Goal: Task Accomplishment & Management: Use online tool/utility

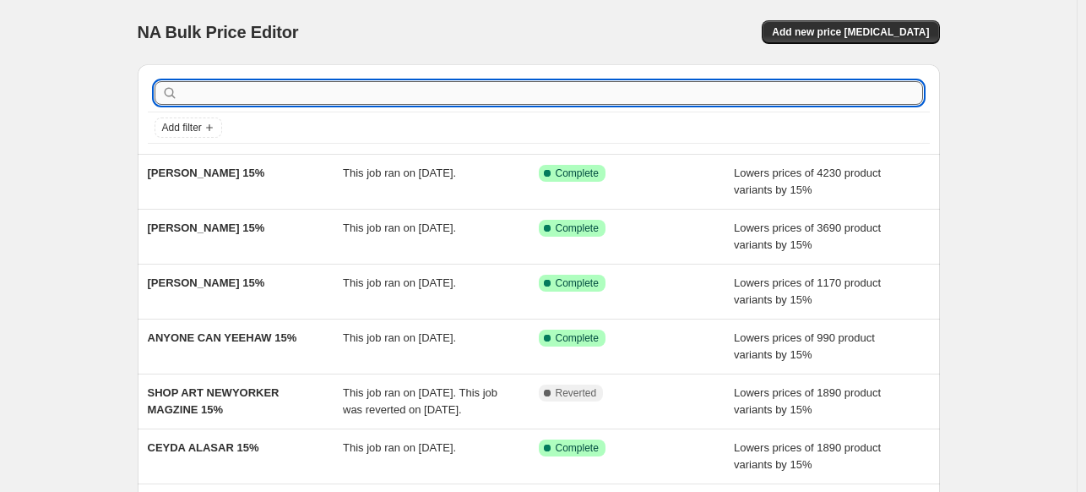
click at [351, 94] on input "text" at bounding box center [553, 93] width 742 height 24
type input "GAllery"
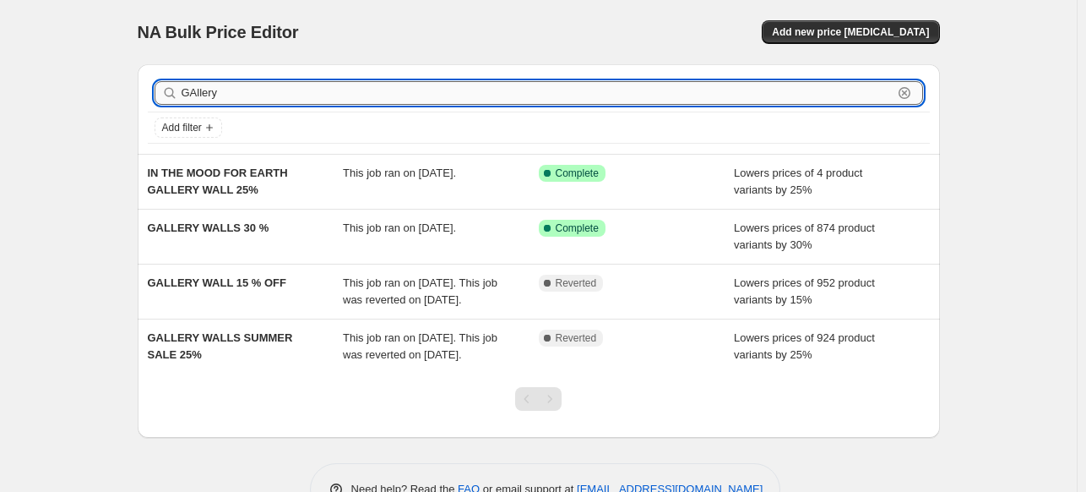
click at [487, 90] on input "GAllery" at bounding box center [537, 93] width 711 height 24
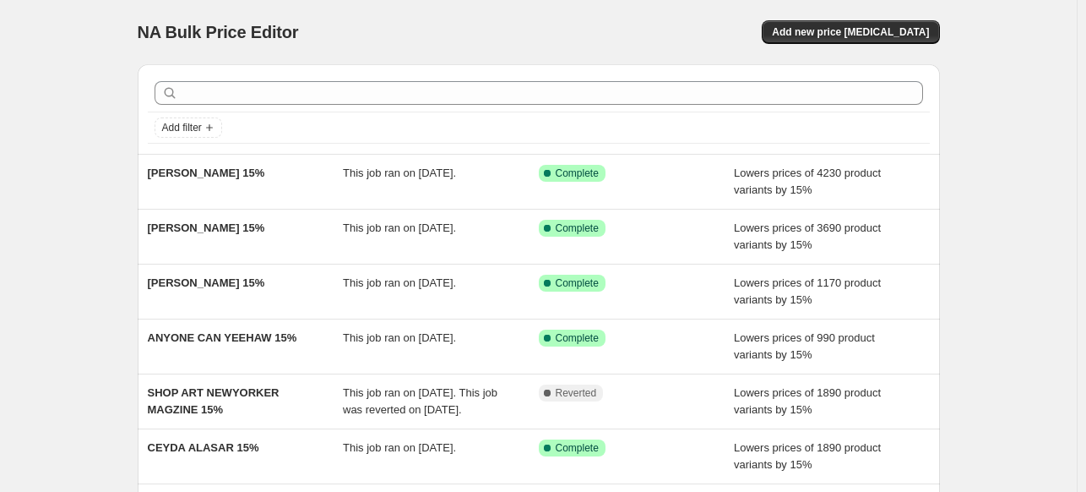
click at [95, 63] on div "NA Bulk Price Editor. This page is ready NA Bulk Price Editor Add new price [ME…" at bounding box center [538, 435] width 1077 height 870
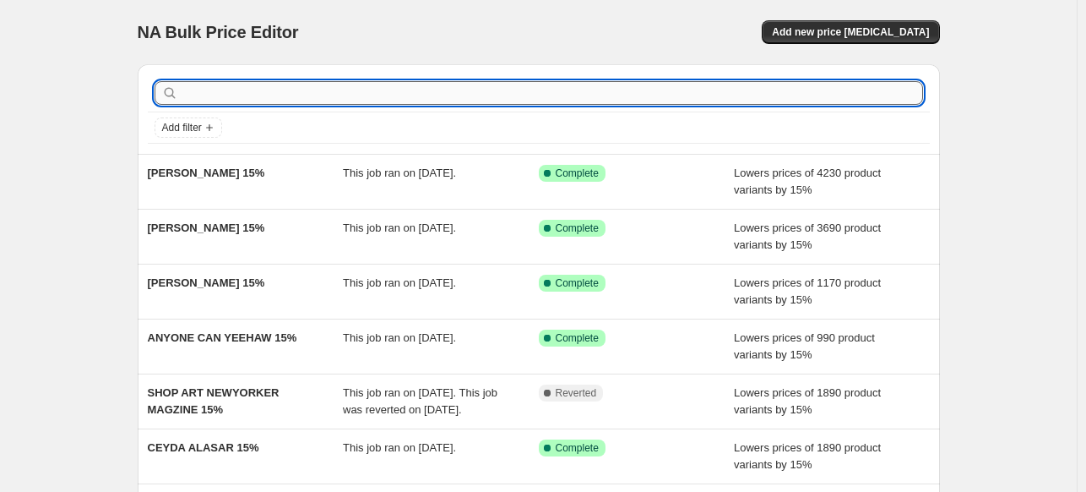
click at [345, 94] on input "text" at bounding box center [553, 93] width 742 height 24
paste input "CHILDHOOD NOSTALGIA GALLERY WALL"
type input "CHILDHOOD NOSTALGIA GALLERY WALL"
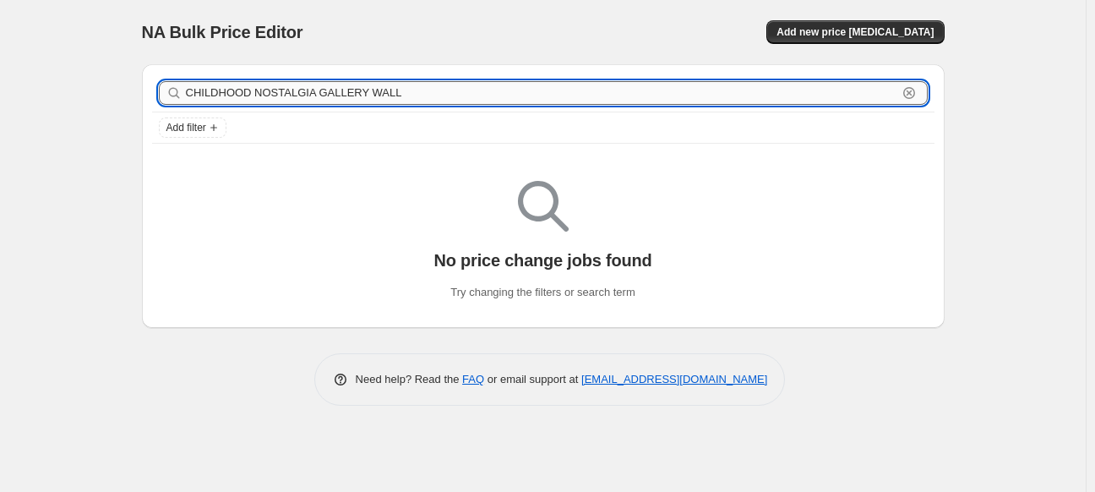
click at [530, 95] on input "CHILDHOOD NOSTALGIA GALLERY WALL" at bounding box center [541, 93] width 711 height 24
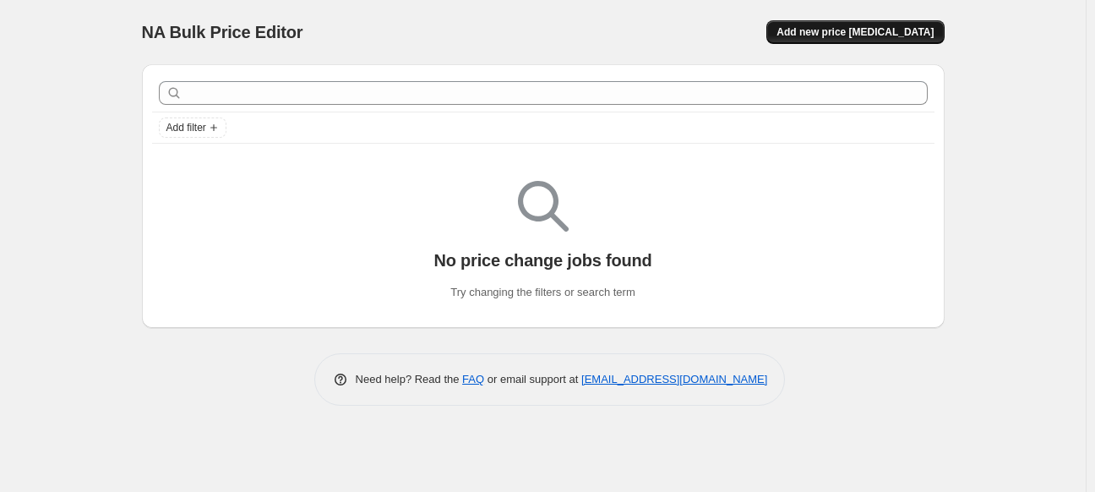
click at [895, 40] on button "Add new price [MEDICAL_DATA]" at bounding box center [854, 32] width 177 height 24
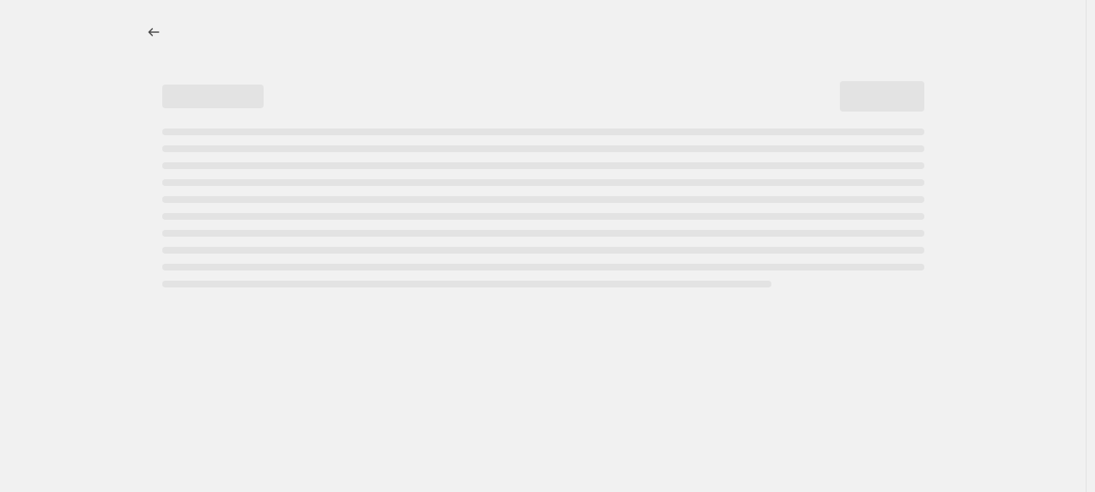
select select "percentage"
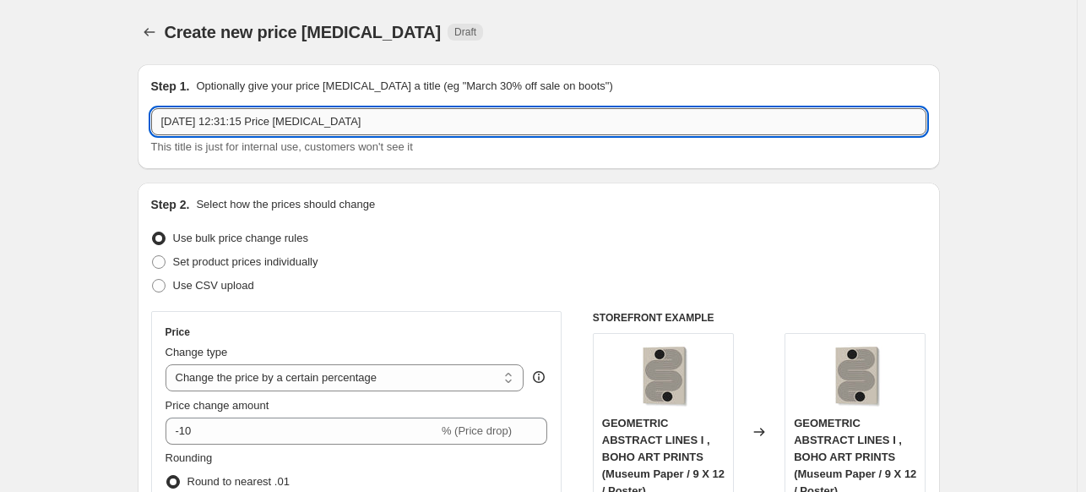
click at [581, 134] on input "[DATE] 12:31:15 Price [MEDICAL_DATA]" at bounding box center [538, 121] width 775 height 27
paste input "CHILDHOOD NOSTALGIA GALLERY WALL"
type input "CHILDHOOD NOSTALGIA GALLERY WALL 30%"
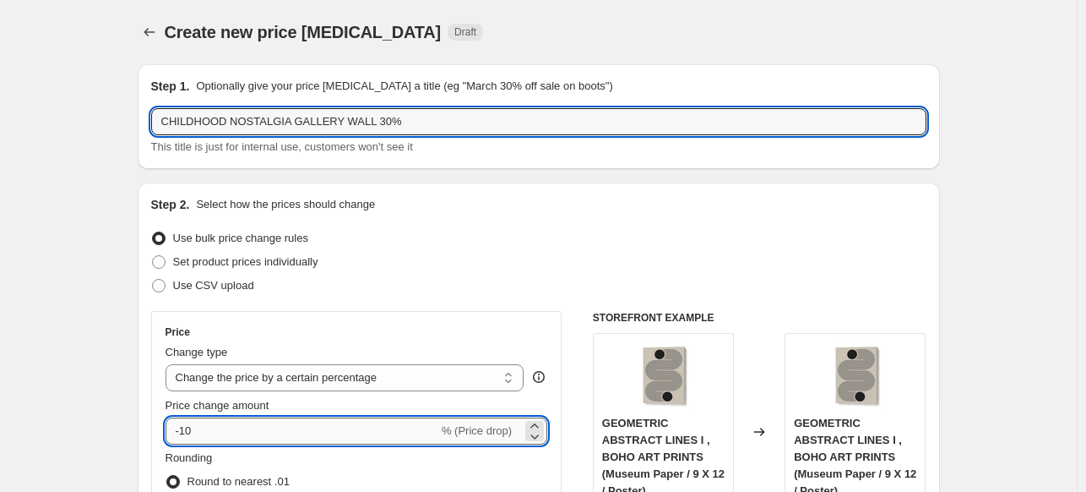
click at [260, 437] on input "-10" at bounding box center [302, 430] width 273 height 27
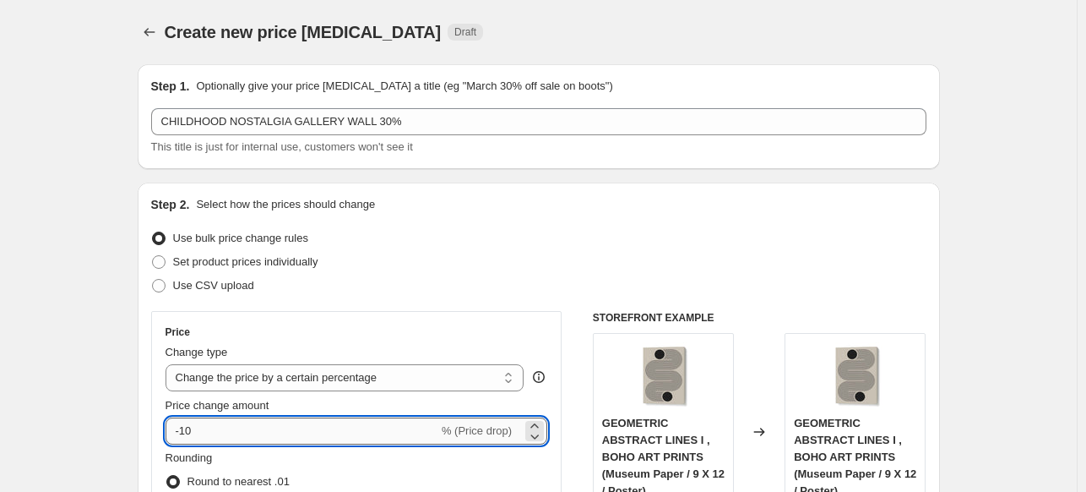
type input "-1"
type input "-30"
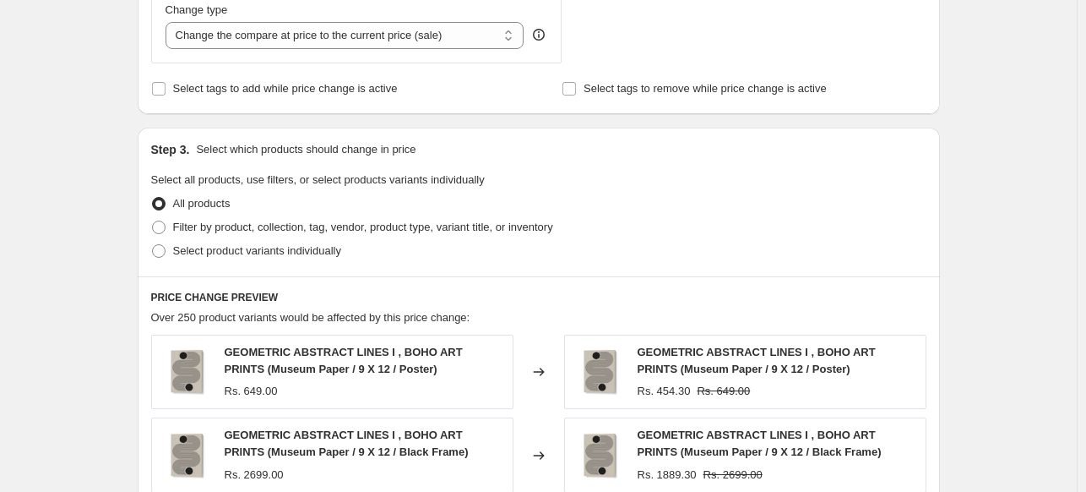
scroll to position [676, 0]
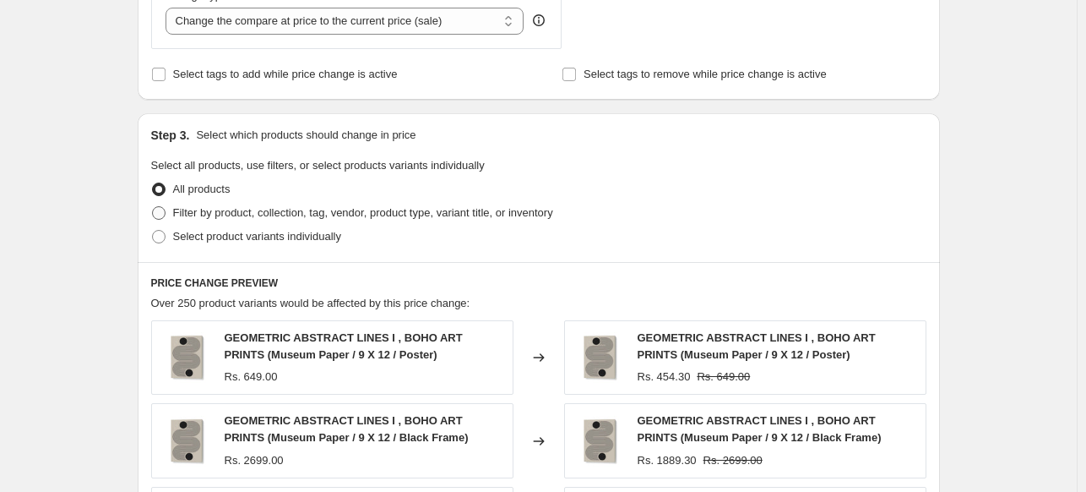
click at [220, 214] on span "Filter by product, collection, tag, vendor, product type, variant title, or inv…" at bounding box center [363, 212] width 380 height 13
click at [153, 207] on input "Filter by product, collection, tag, vendor, product type, variant title, or inv…" at bounding box center [152, 206] width 1 height 1
radio input "true"
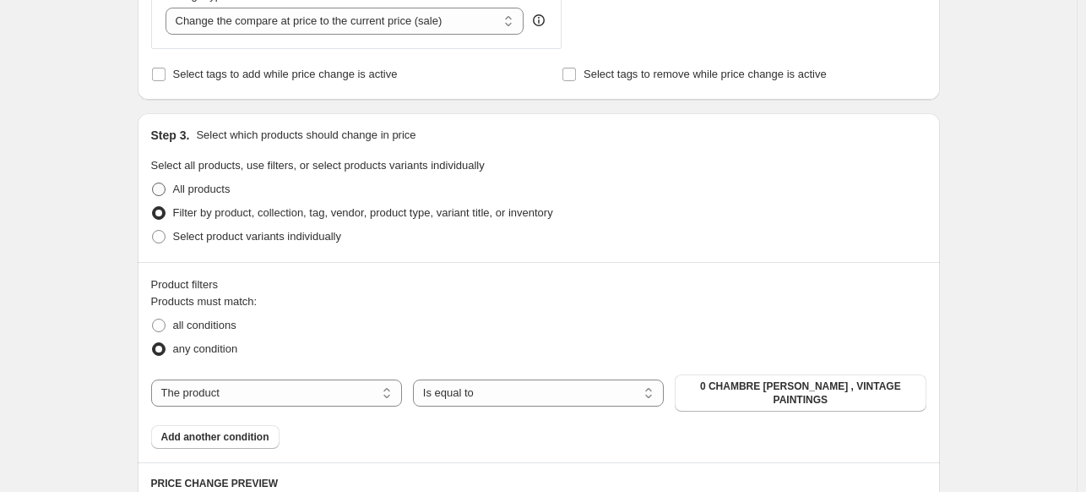
click at [195, 195] on span "All products" at bounding box center [201, 188] width 57 height 13
click at [153, 183] on input "All products" at bounding box center [152, 182] width 1 height 1
radio input "true"
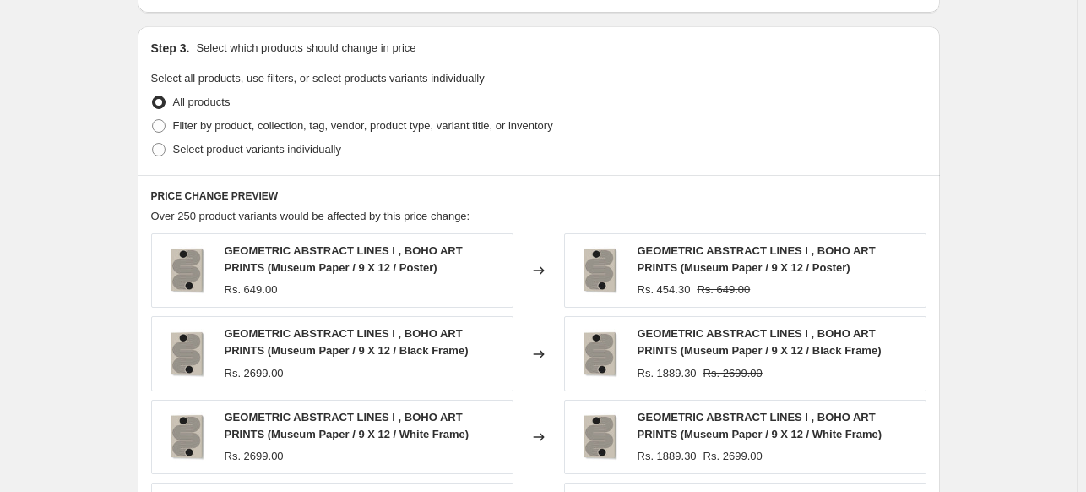
scroll to position [760, 0]
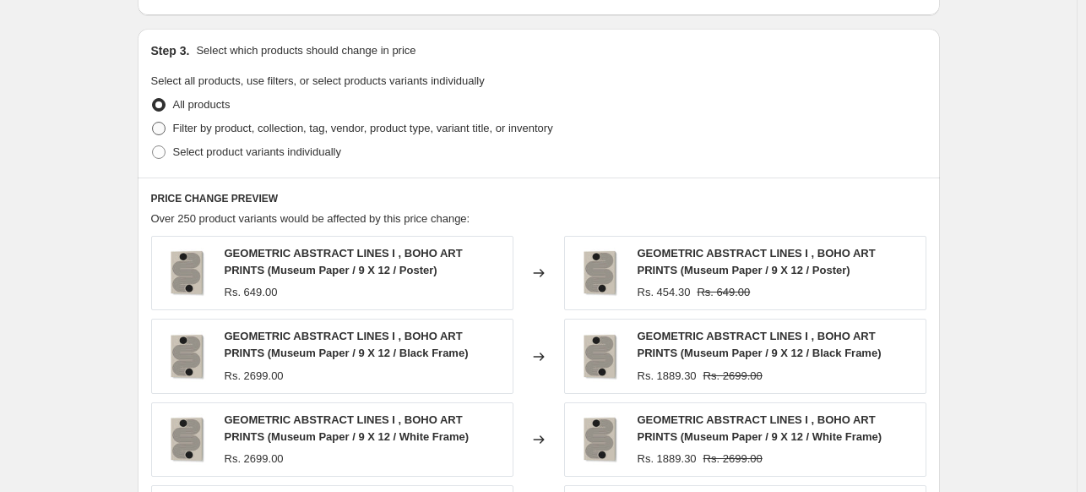
click at [197, 125] on span "Filter by product, collection, tag, vendor, product type, variant title, or inv…" at bounding box center [363, 128] width 380 height 13
click at [153, 122] on input "Filter by product, collection, tag, vendor, product type, variant title, or inv…" at bounding box center [152, 122] width 1 height 1
radio input "true"
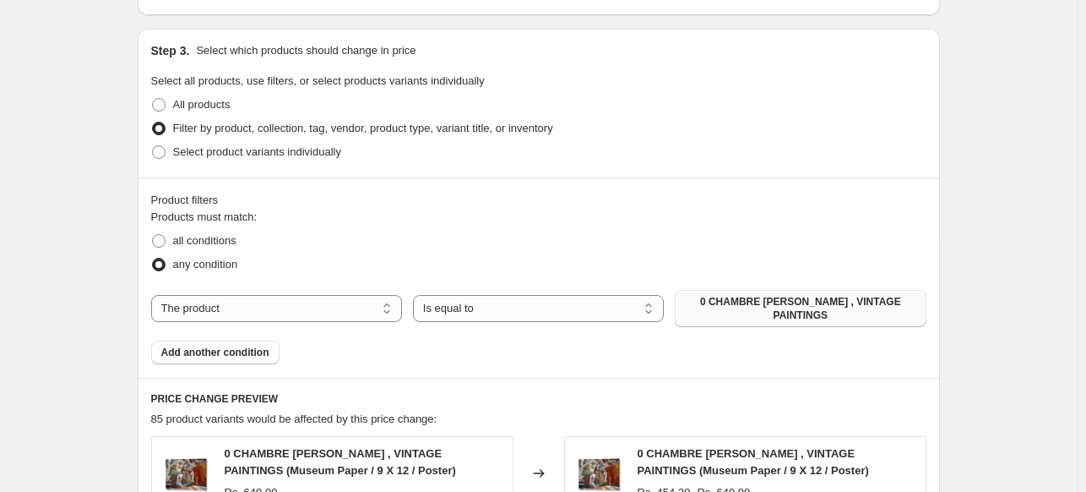
click at [812, 301] on span "0 CHAMBRE [PERSON_NAME] , VINTAGE PAINTINGS" at bounding box center [800, 308] width 231 height 27
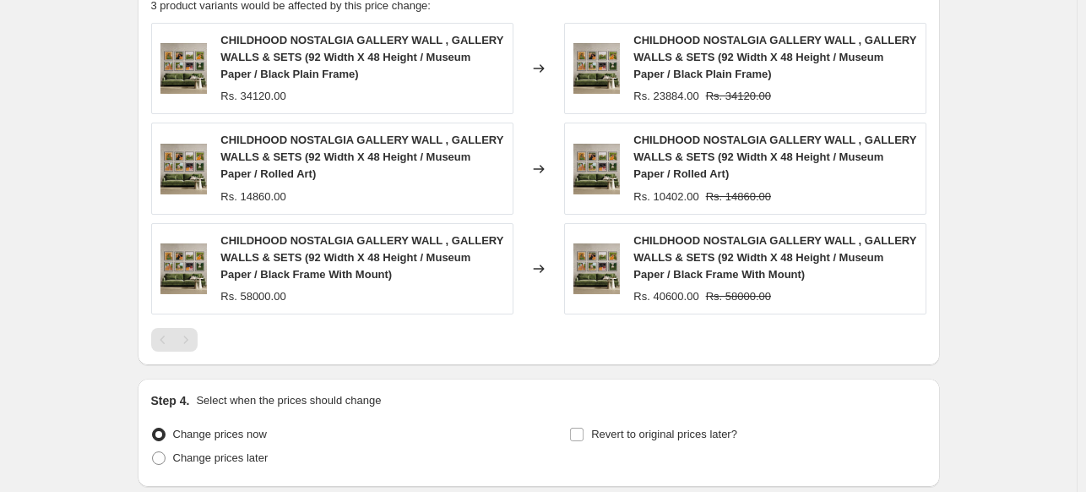
scroll to position [1308, 0]
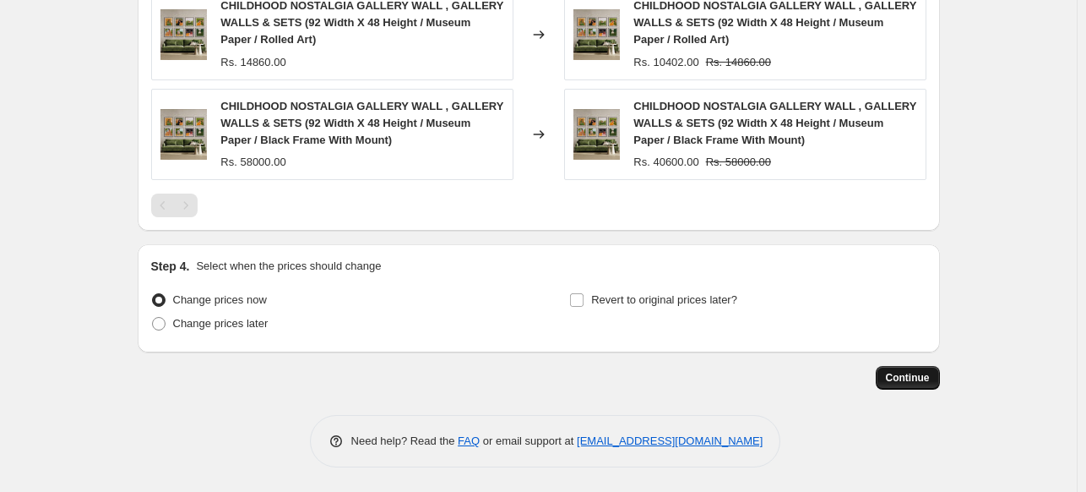
click at [930, 380] on span "Continue" at bounding box center [908, 378] width 44 height 14
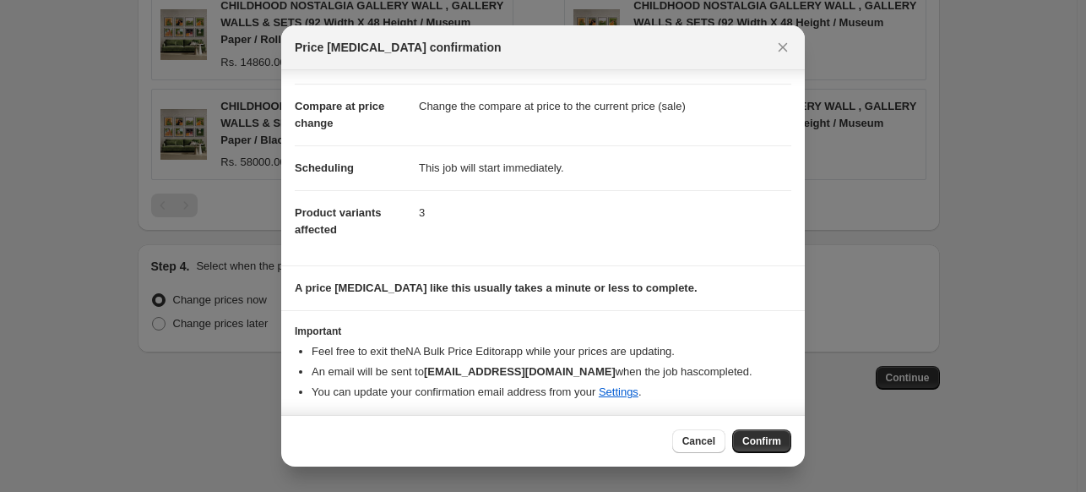
scroll to position [62, 0]
click at [771, 443] on span "Confirm" at bounding box center [761, 441] width 39 height 14
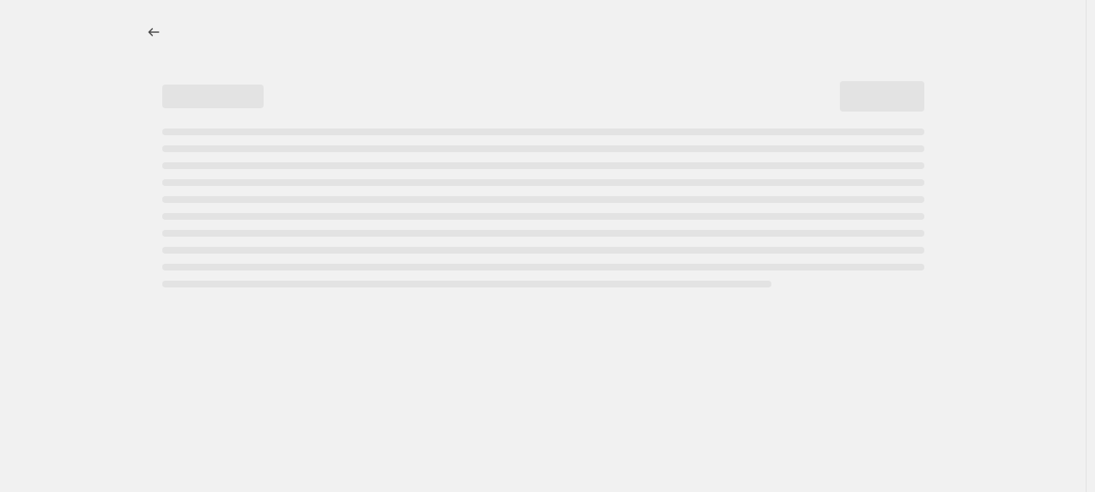
select select "percentage"
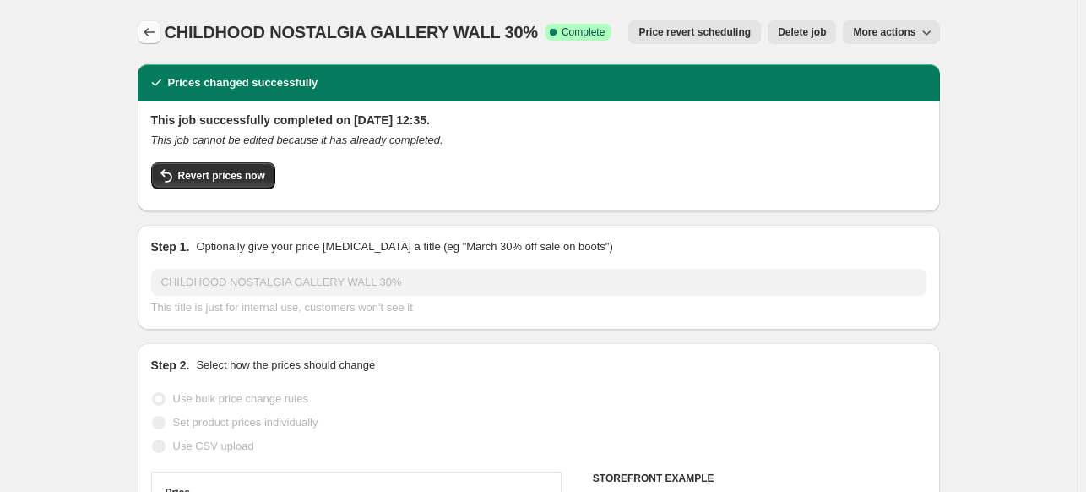
click at [153, 26] on icon "Price change jobs" at bounding box center [149, 32] width 17 height 17
